Goal: Navigation & Orientation: Find specific page/section

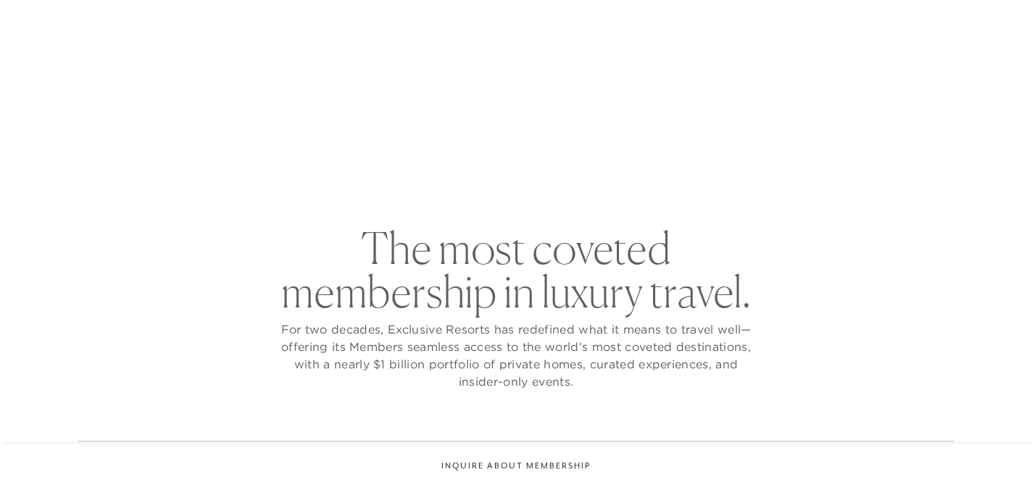
checkbox input "false"
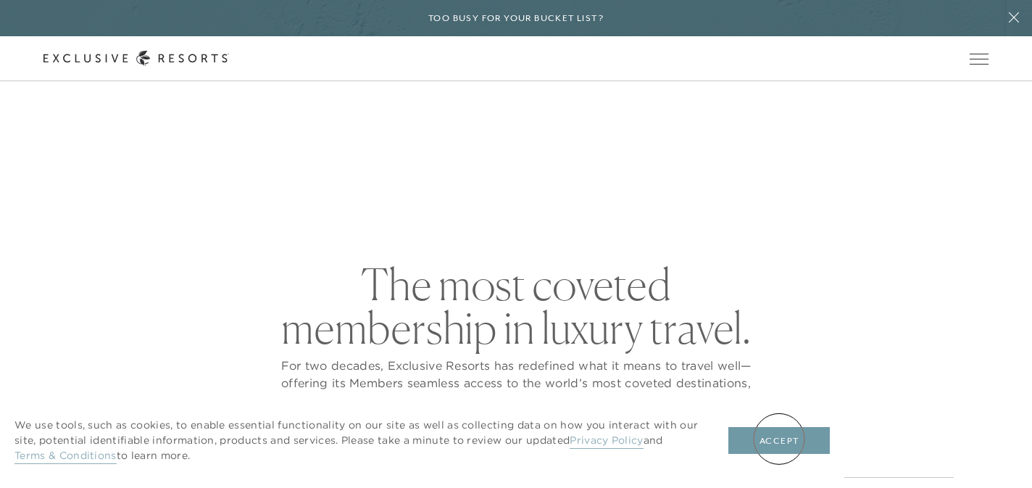
click at [780, 439] on button "Accept" at bounding box center [779, 441] width 101 height 28
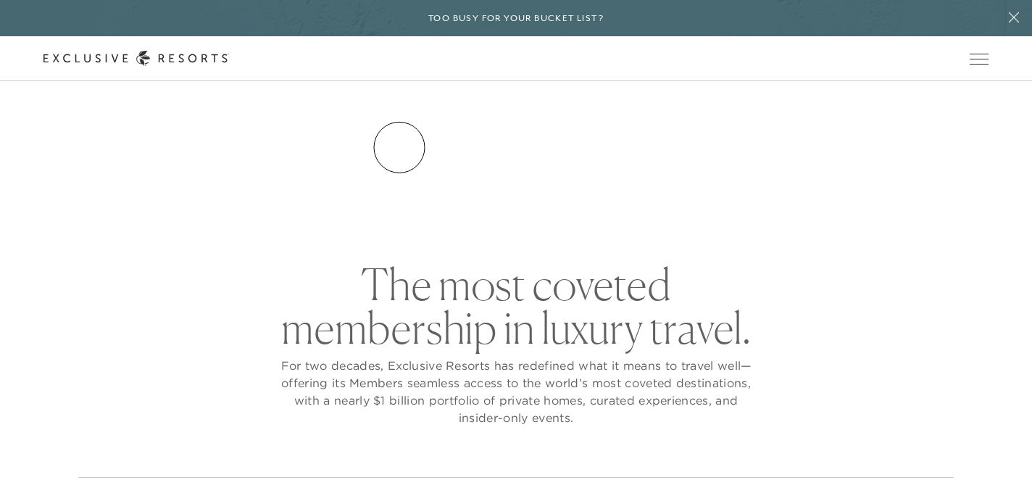
click at [0, 0] on link "Residence Collection" at bounding box center [0, 0] width 0 height 0
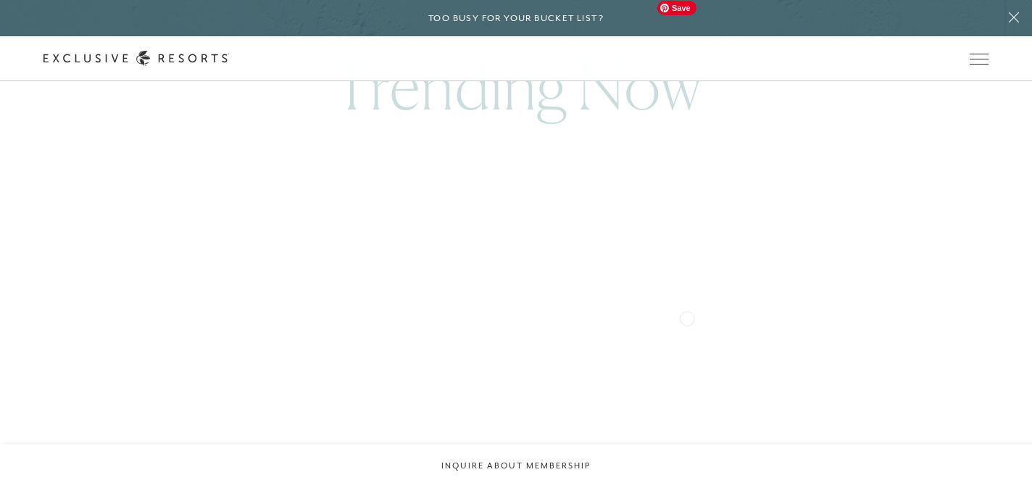
scroll to position [863, 0]
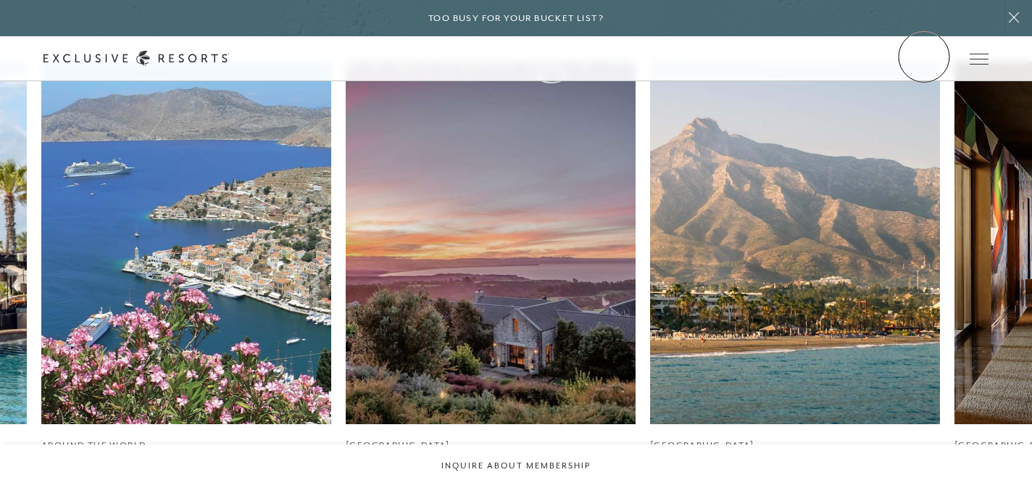
click at [0, 0] on link "Member Login" at bounding box center [0, 0] width 0 height 0
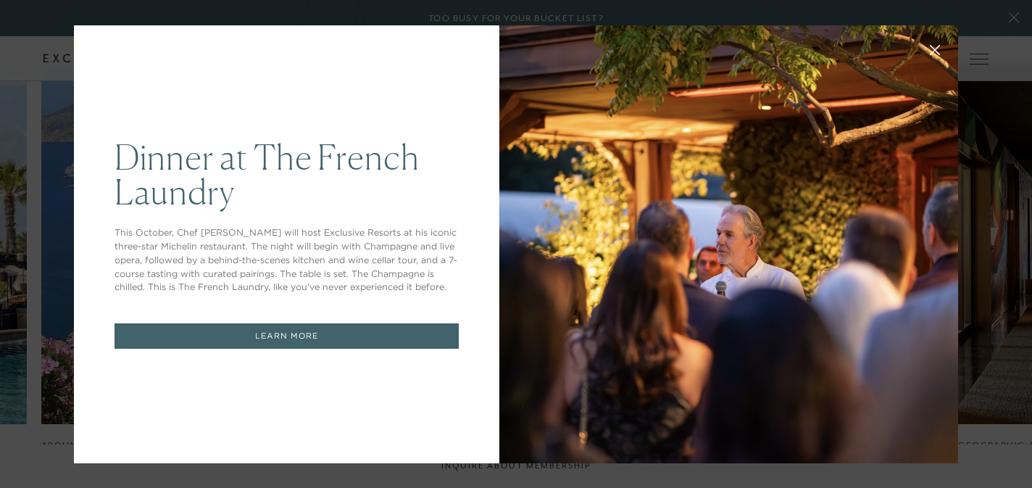
scroll to position [0, 0]
